Goal: Information Seeking & Learning: Learn about a topic

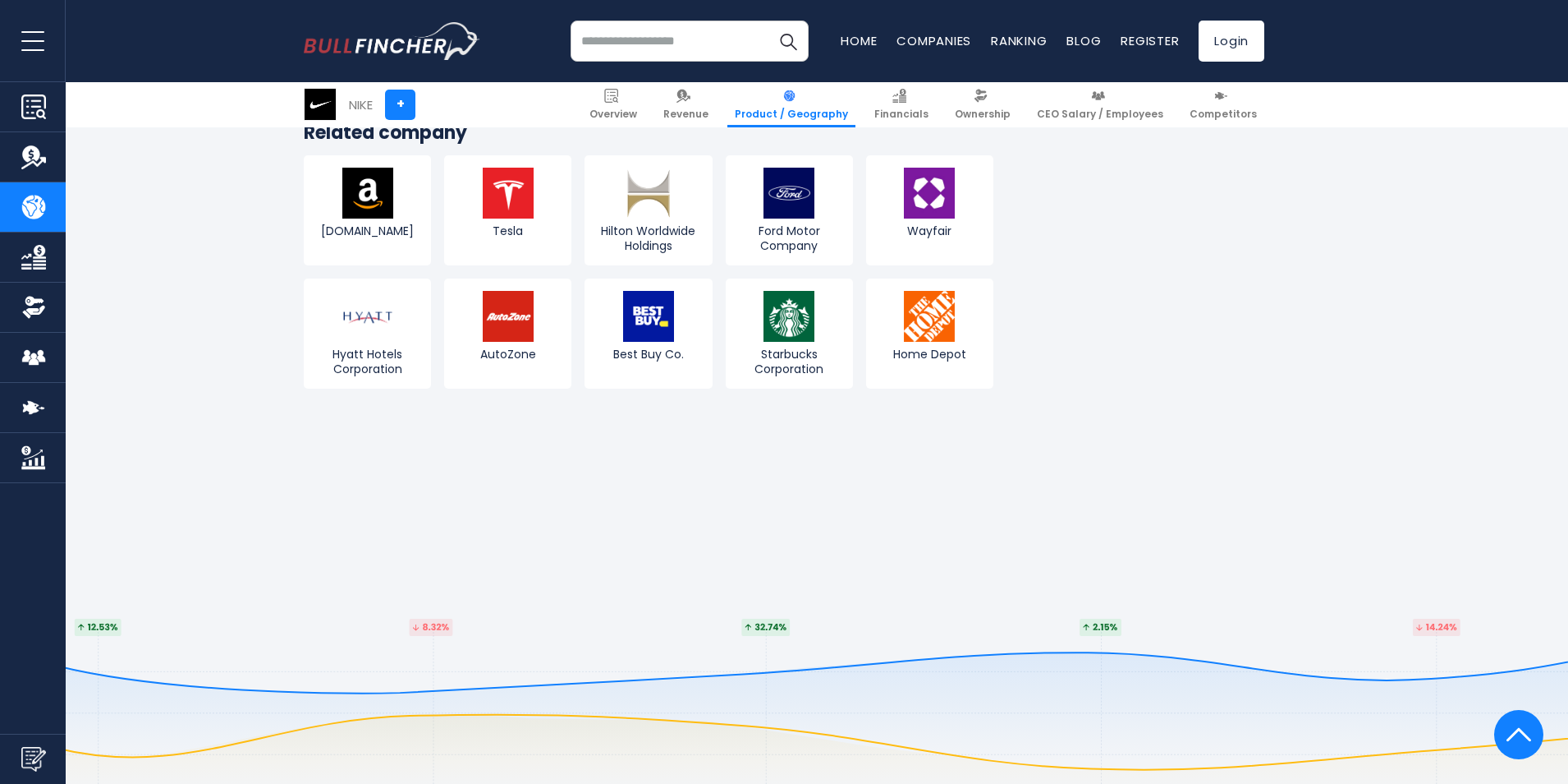
scroll to position [3203, 0]
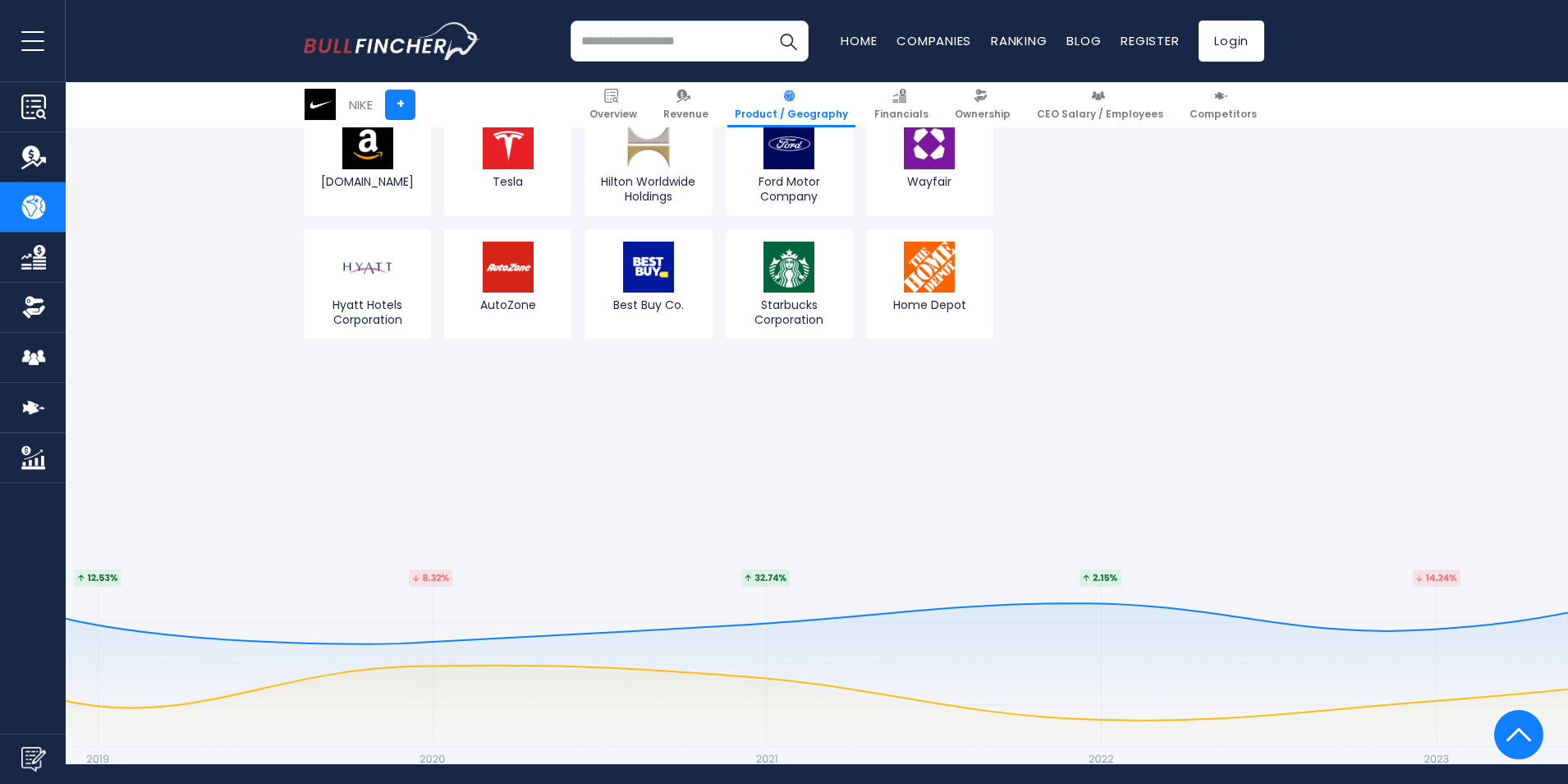
click at [335, 76] on div "Recent searches Trending searches Apple Overview" at bounding box center [784, 41] width 960 height 82
click at [423, 97] on div "NIKE + Overview Revenue Product / Geography Financials Ownership" at bounding box center [784, 105] width 985 height 45
click at [312, 127] on link "[DOMAIN_NAME]" at bounding box center [367, 161] width 127 height 110
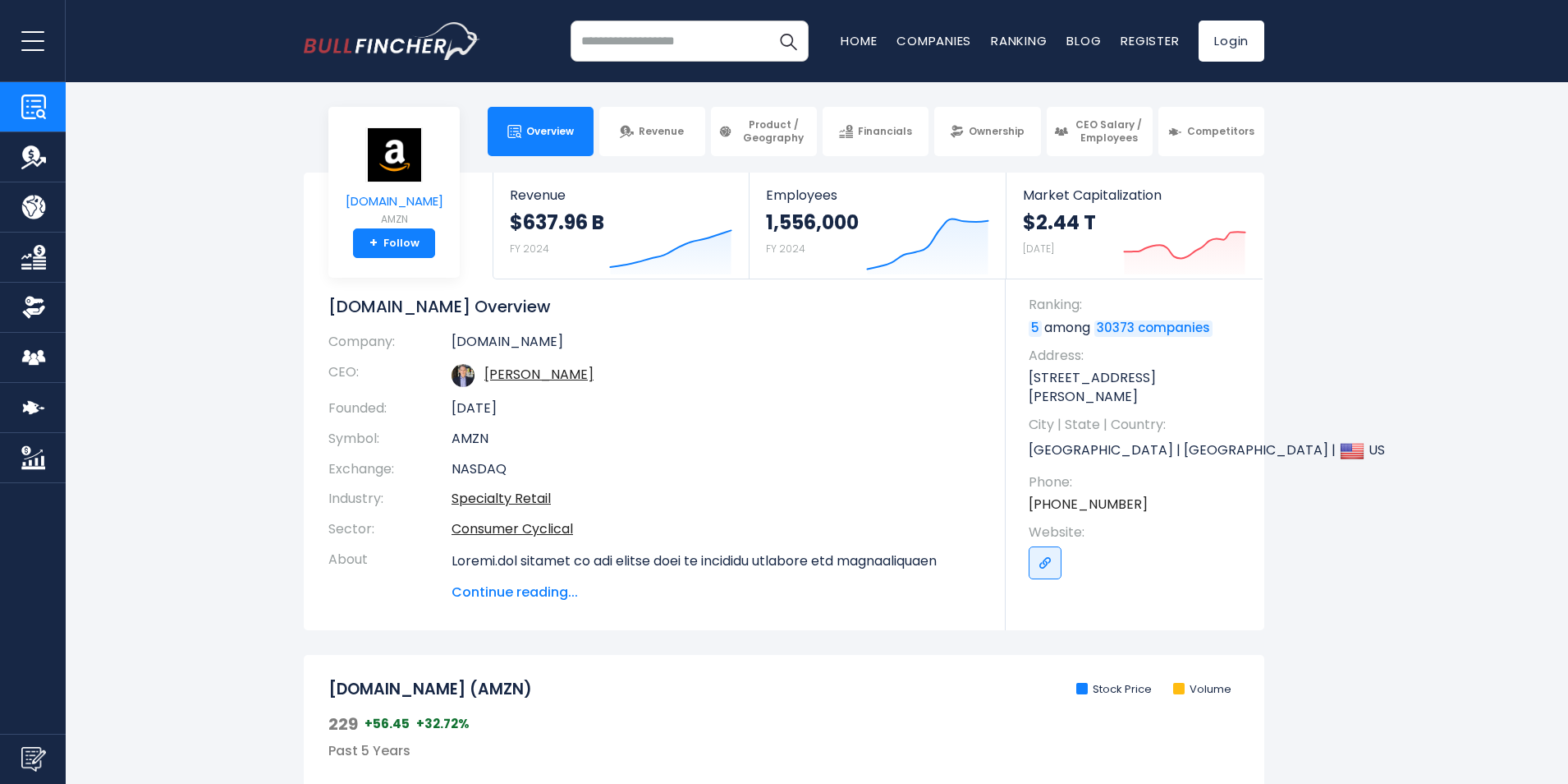
click at [369, 189] on link "[DOMAIN_NAME] AMZN" at bounding box center [394, 178] width 100 height 103
drag, startPoint x: 401, startPoint y: 145, endPoint x: 413, endPoint y: 159, distance: 18.4
click at [412, 149] on div "Overview Revenue Product / Geography Financials Ownership CEO Salary / Employees" at bounding box center [784, 131] width 960 height 49
click at [424, 155] on div "Overview Revenue Product / Geography Financials Ownership CEO Salary / Employees" at bounding box center [784, 131] width 960 height 49
click at [397, 217] on small "AMZN" at bounding box center [394, 219] width 98 height 15
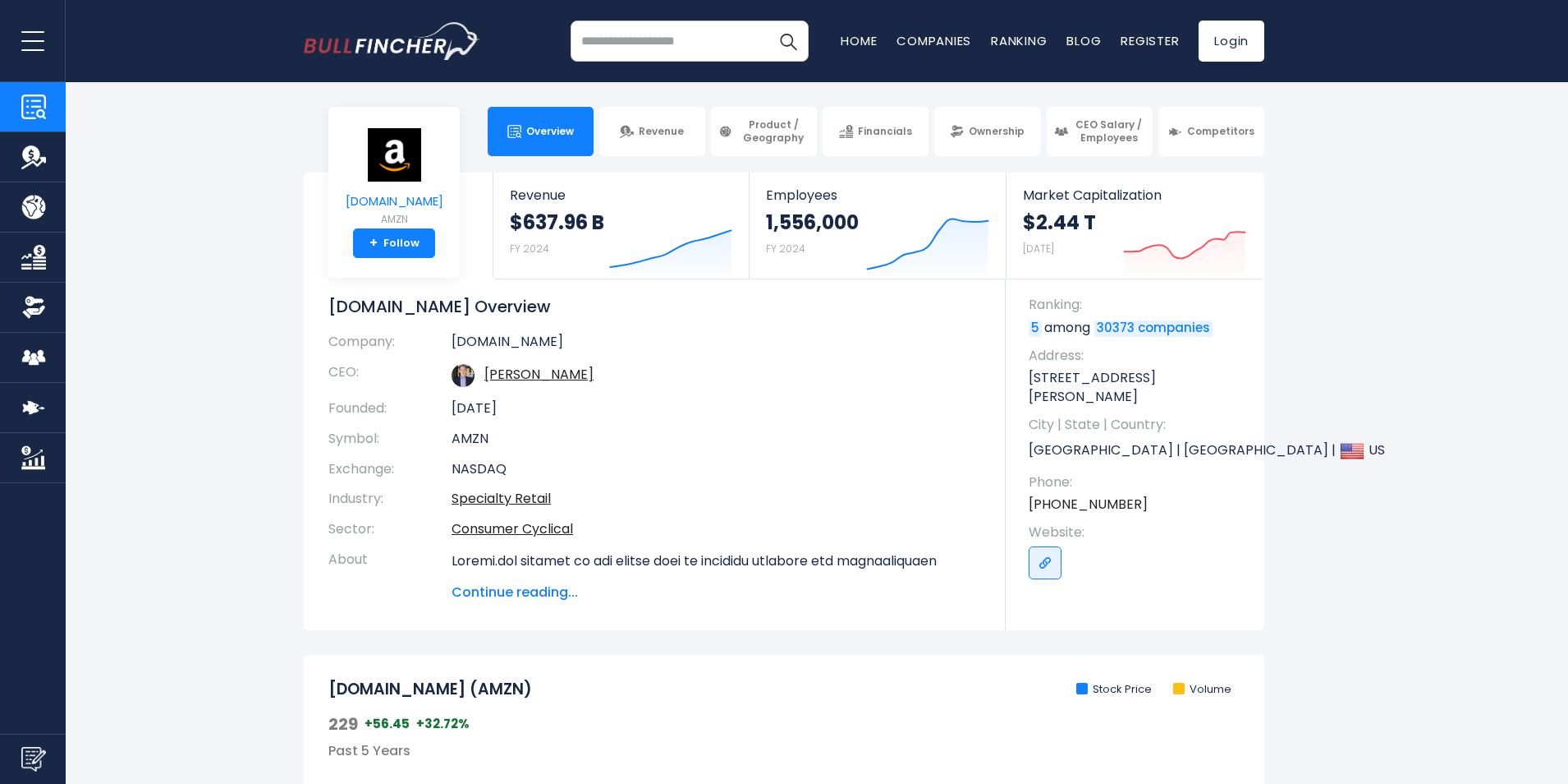
click at [393, 160] on img at bounding box center [393, 154] width 57 height 55
